Goal: Task Accomplishment & Management: Manage account settings

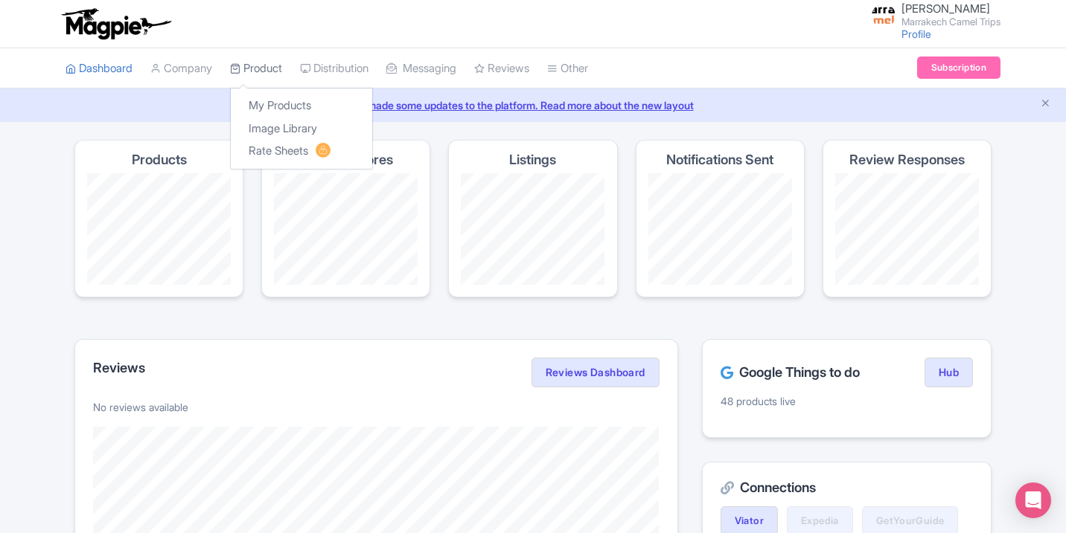
click at [237, 65] on icon at bounding box center [235, 68] width 10 height 10
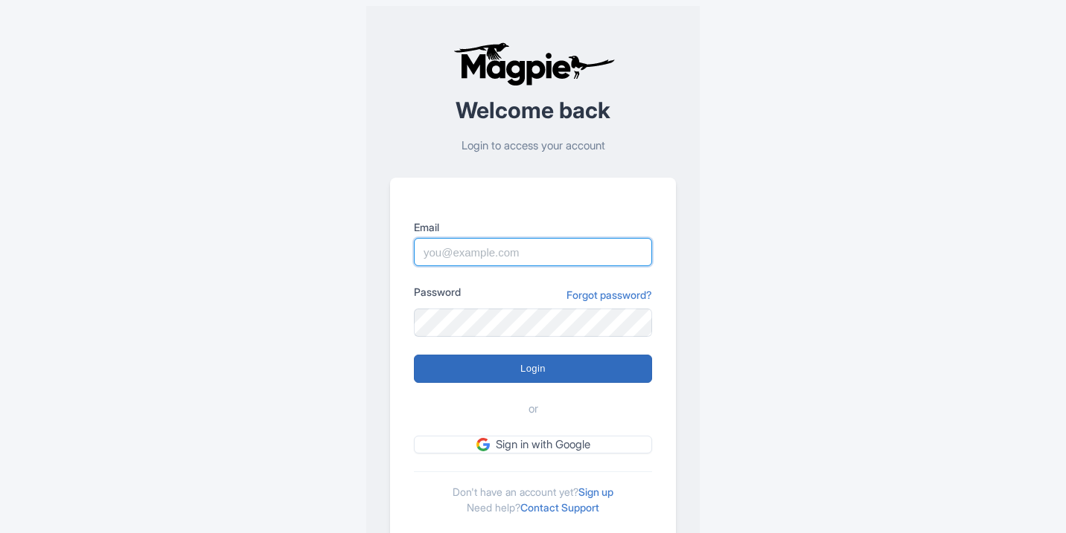
type input "[EMAIL_ADDRESS][DOMAIN_NAME]"
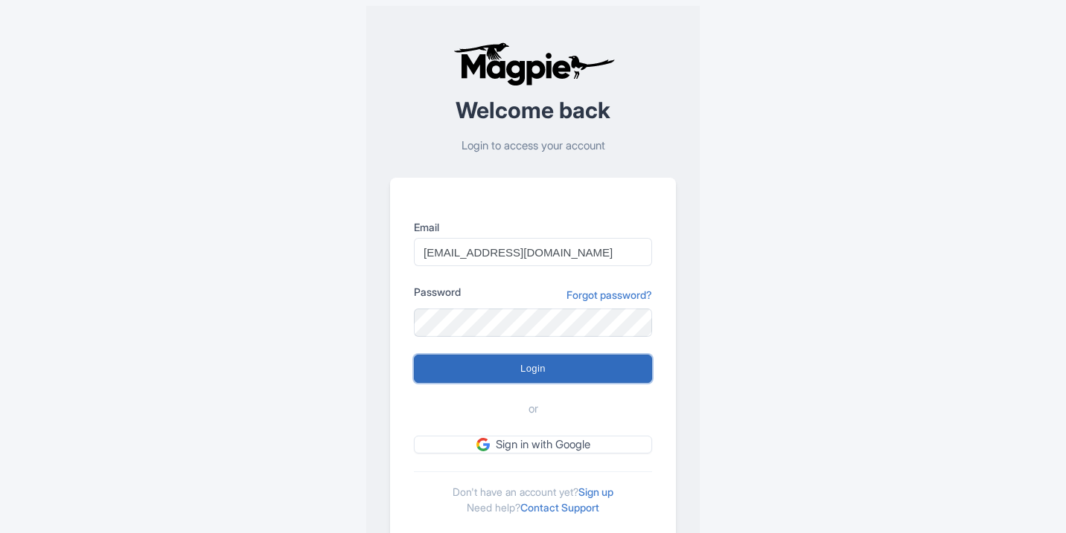
click at [497, 378] on input "Login" at bounding box center [533, 369] width 238 height 28
type input "Logging in..."
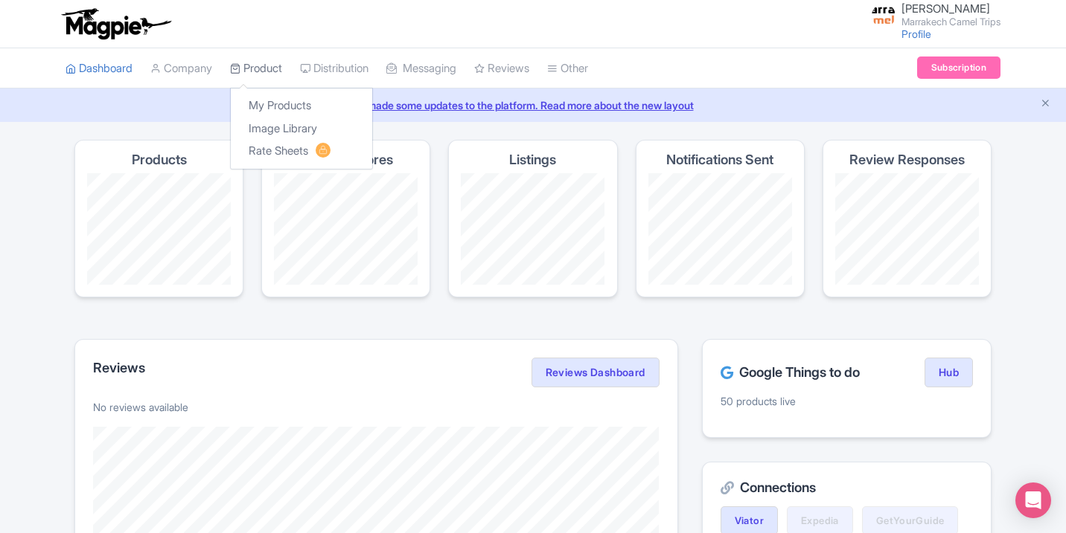
click at [257, 70] on link "Product" at bounding box center [256, 68] width 52 height 41
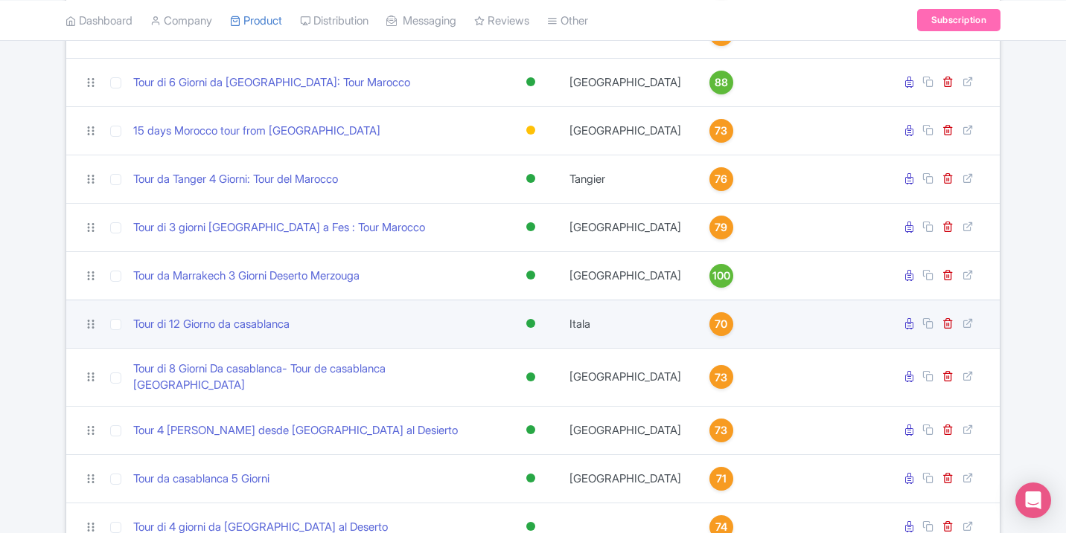
scroll to position [1214, 0]
